Goal: Information Seeking & Learning: Compare options

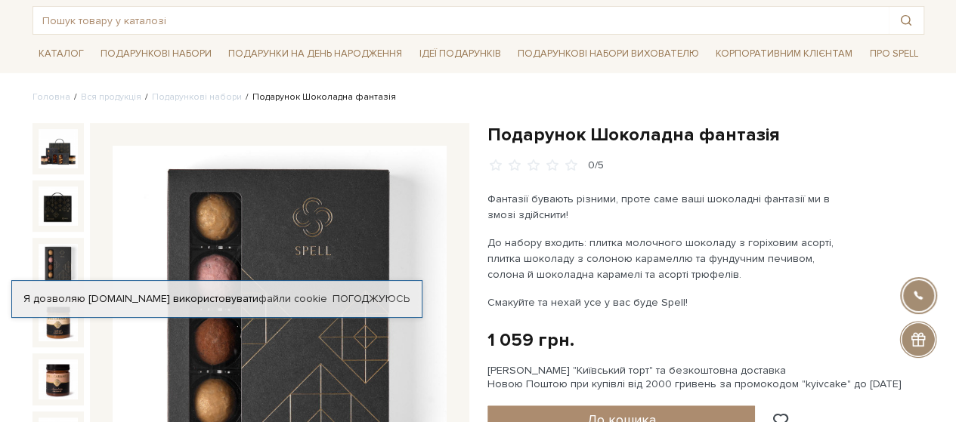
scroll to position [76, 0]
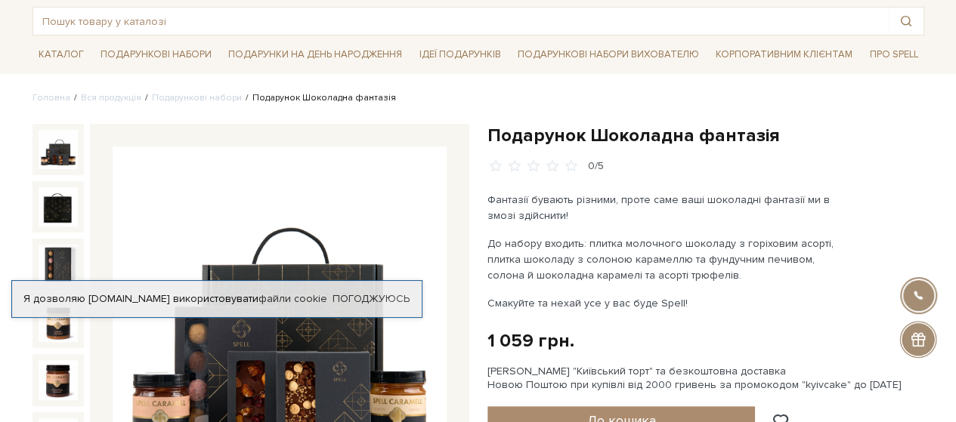
click at [51, 147] on img at bounding box center [58, 149] width 39 height 39
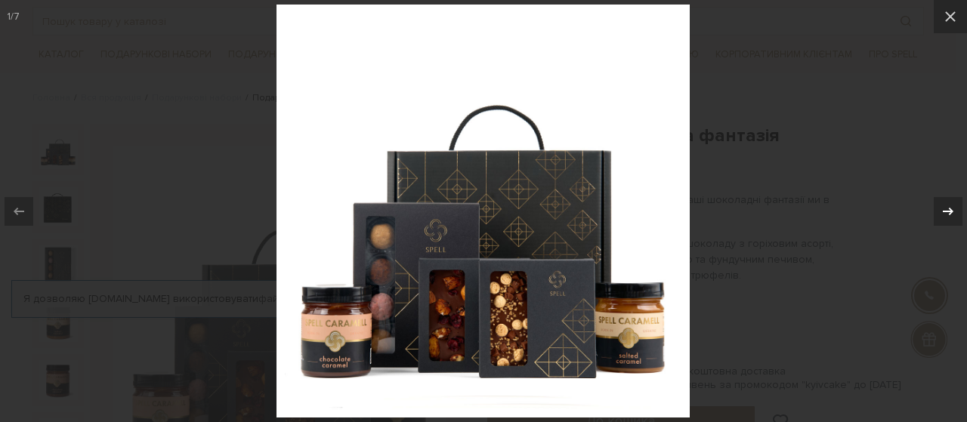
click at [941, 205] on icon at bounding box center [948, 211] width 18 height 18
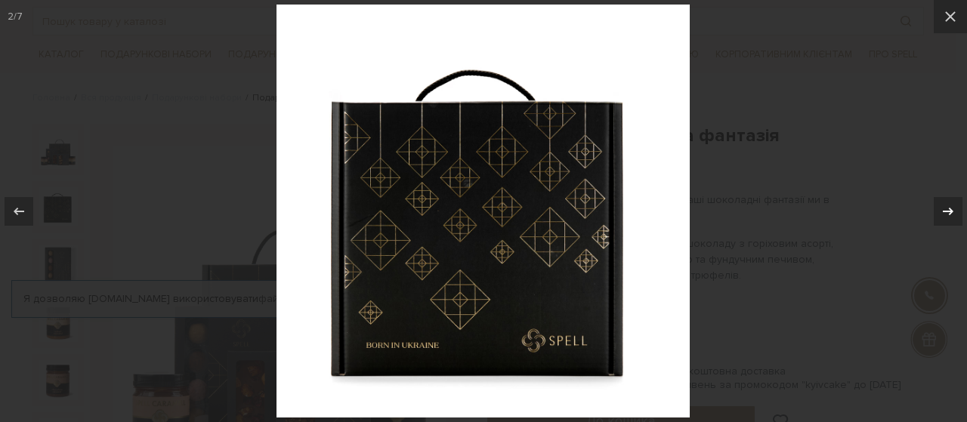
click at [941, 205] on icon at bounding box center [948, 211] width 18 height 18
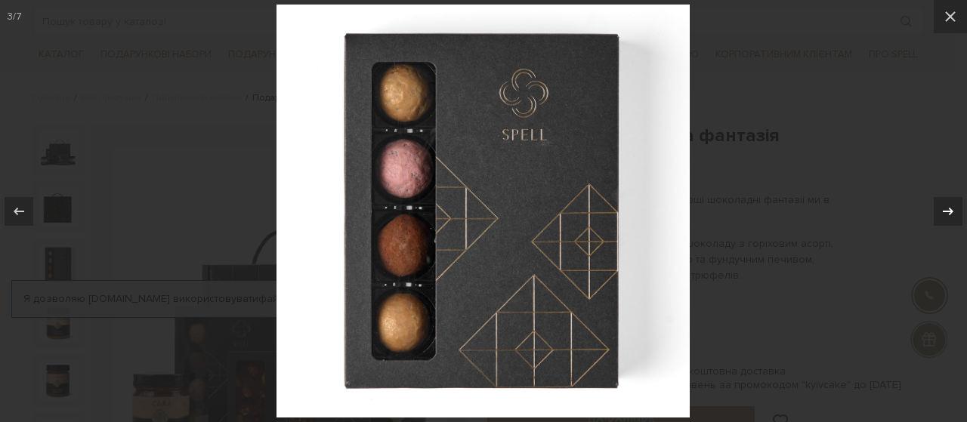
click at [941, 205] on icon at bounding box center [948, 211] width 18 height 18
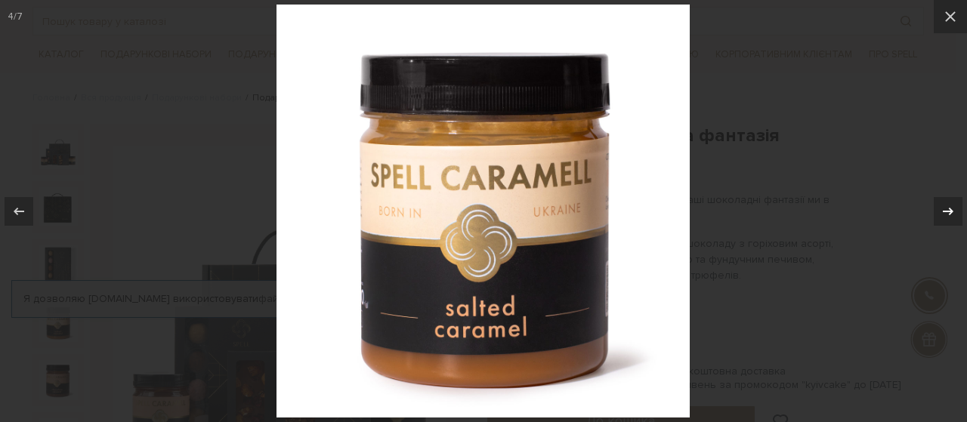
click at [941, 205] on icon at bounding box center [948, 211] width 18 height 18
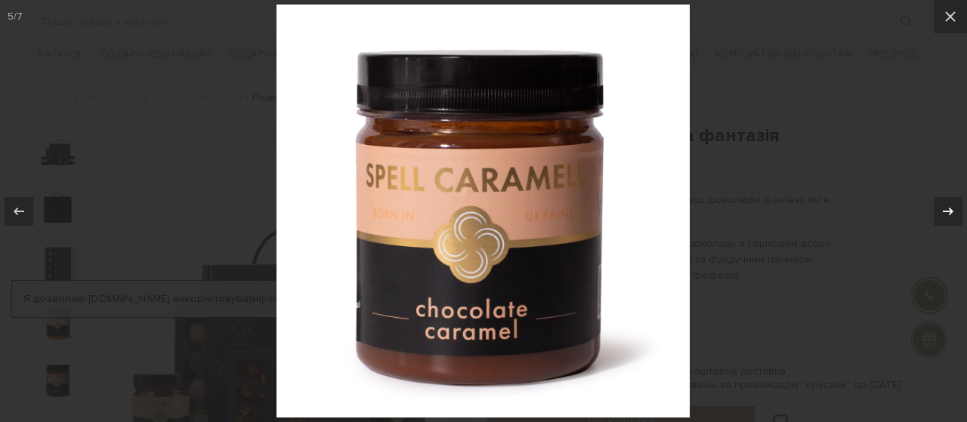
click at [941, 205] on icon at bounding box center [948, 211] width 18 height 18
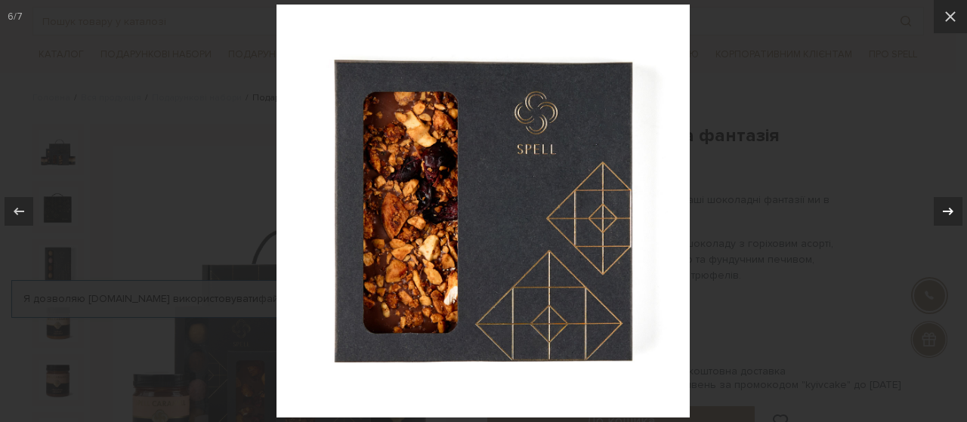
click at [941, 205] on icon at bounding box center [948, 211] width 18 height 18
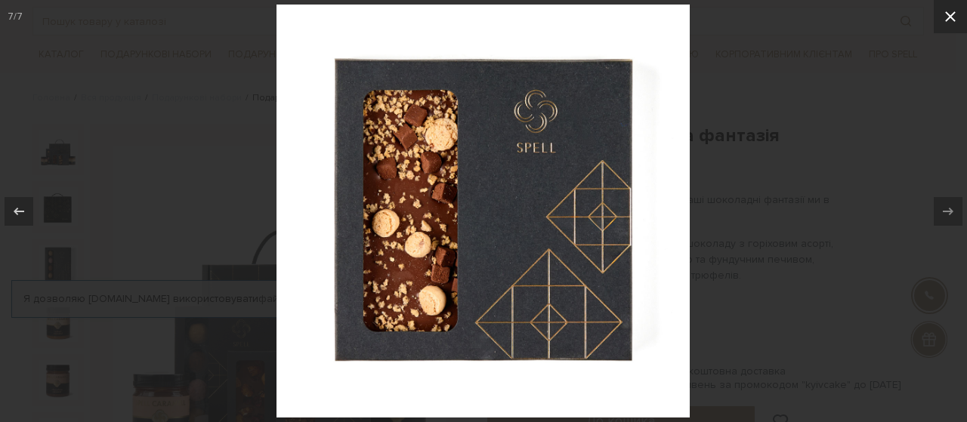
click at [939, 18] on button at bounding box center [950, 16] width 33 height 33
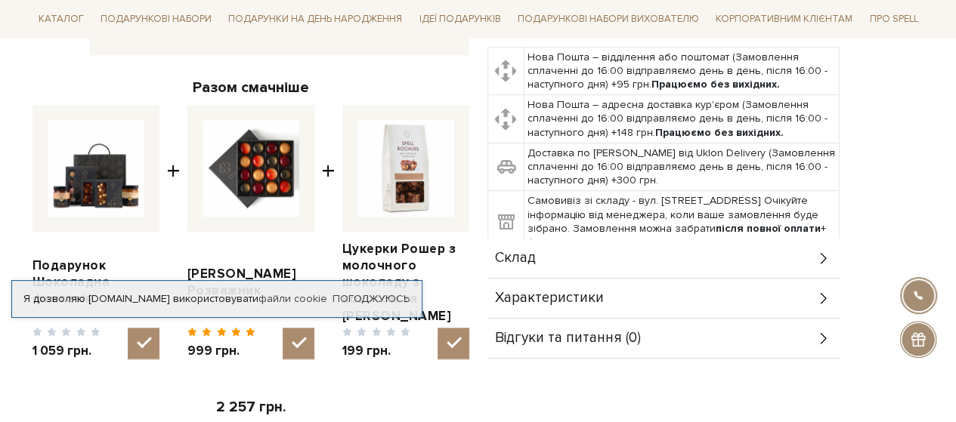
scroll to position [529, 0]
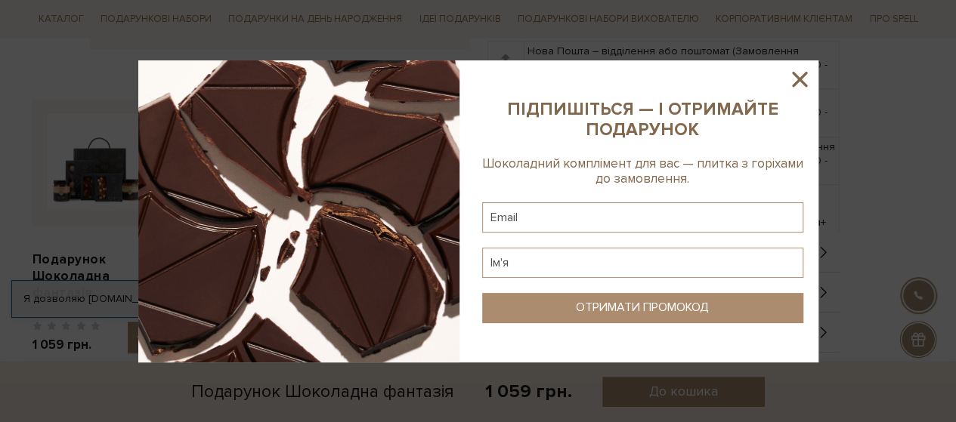
click at [794, 81] on icon at bounding box center [799, 79] width 26 height 26
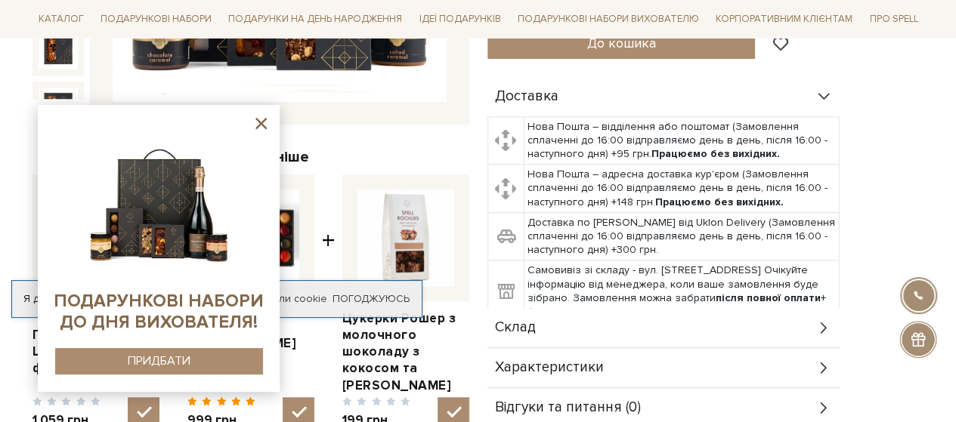
scroll to position [302, 0]
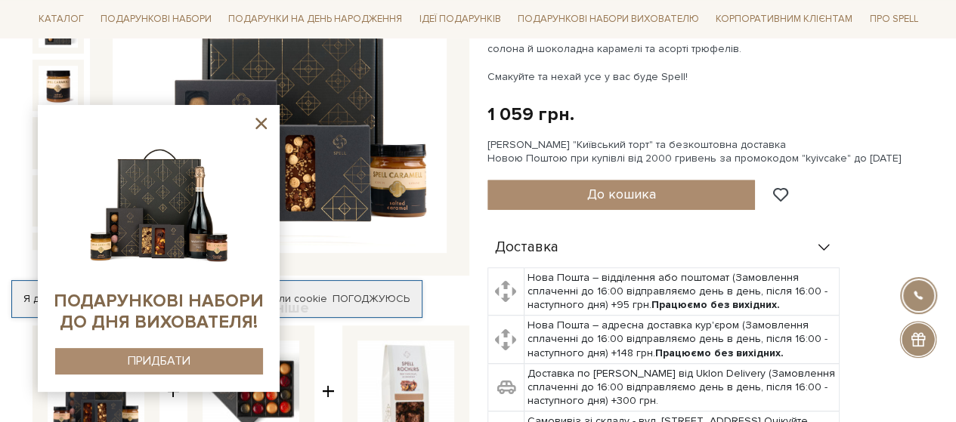
click at [263, 119] on icon at bounding box center [261, 123] width 19 height 19
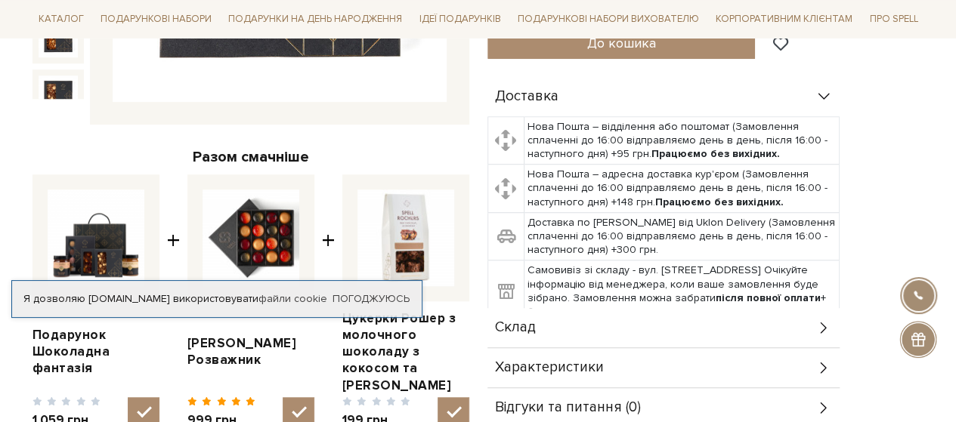
scroll to position [529, 0]
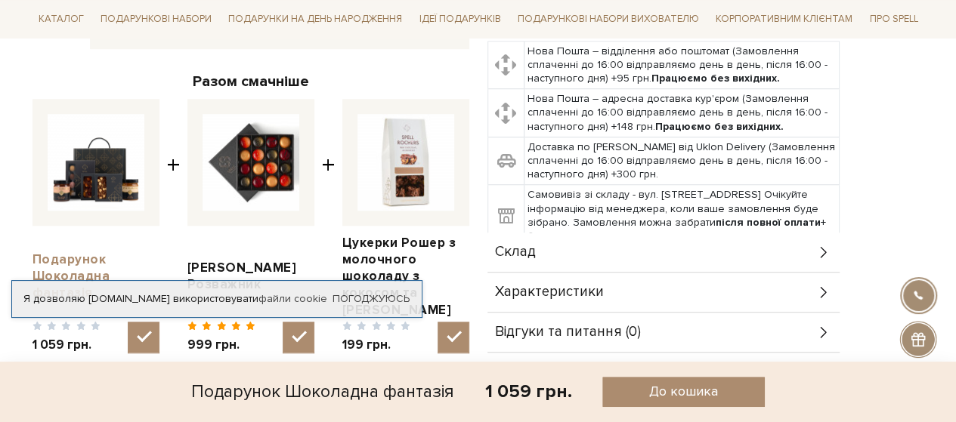
click at [71, 255] on link "Подарунок Шоколадна фантазія" at bounding box center [95, 277] width 127 height 50
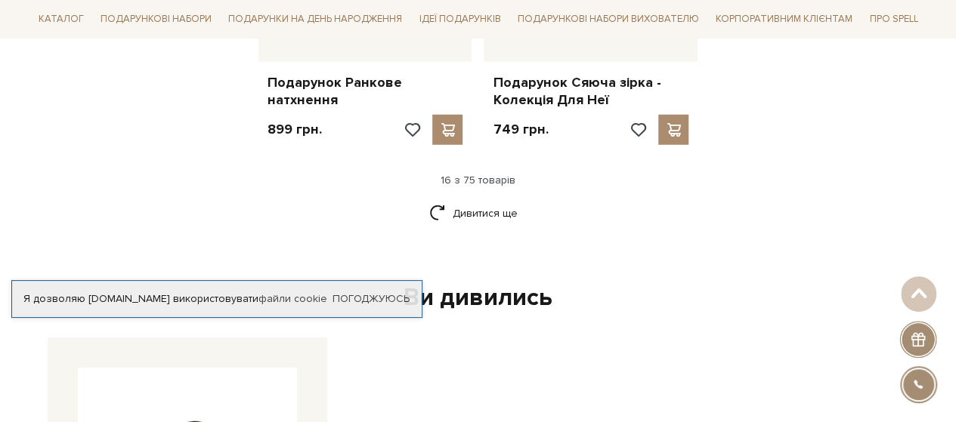
scroll to position [2040, 0]
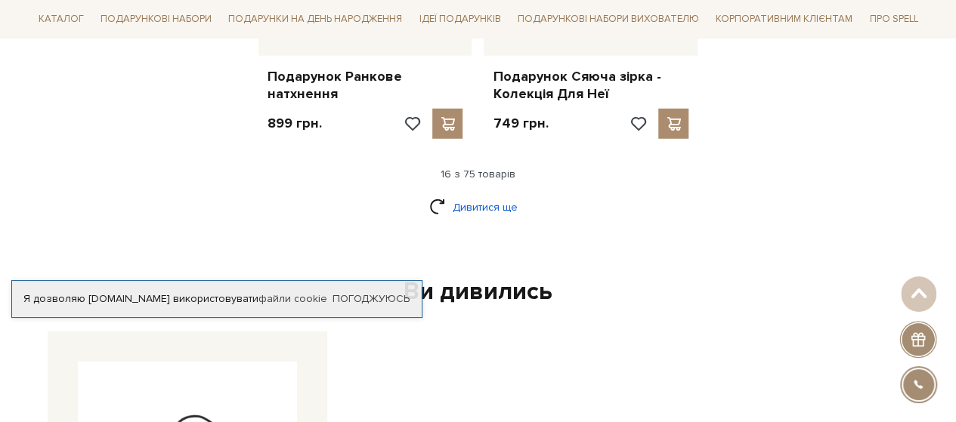
click at [490, 197] on link "Дивитися ще" at bounding box center [478, 207] width 98 height 26
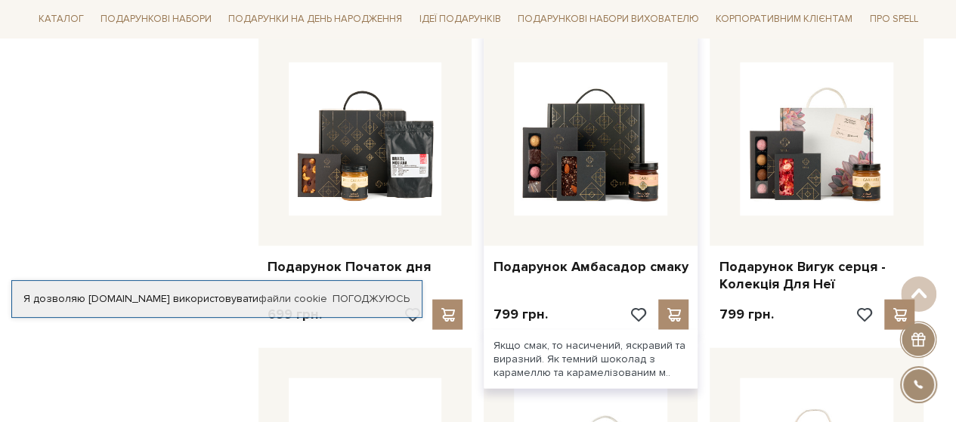
scroll to position [1511, 0]
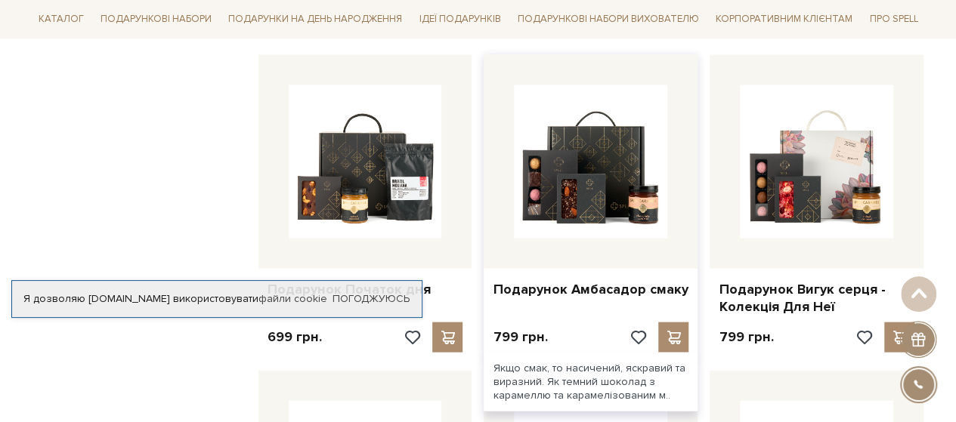
click at [558, 269] on div "Подарунок Амбасадор смаку" at bounding box center [591, 287] width 214 height 36
click at [565, 281] on link "Подарунок Амбасадор смаку" at bounding box center [591, 289] width 196 height 17
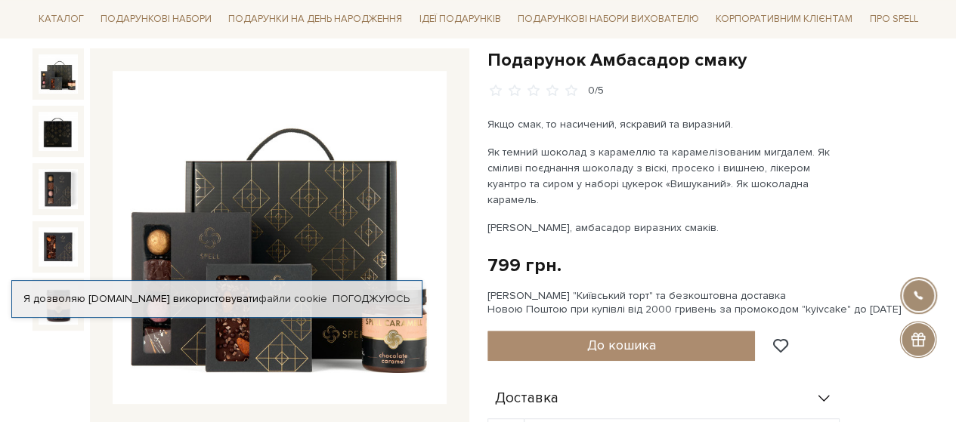
scroll to position [76, 0]
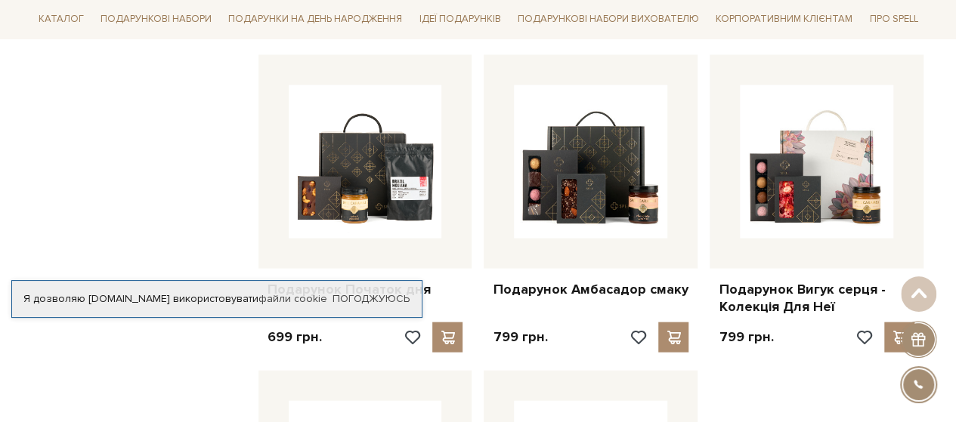
scroll to position [1209, 0]
